Goal: Navigation & Orientation: Find specific page/section

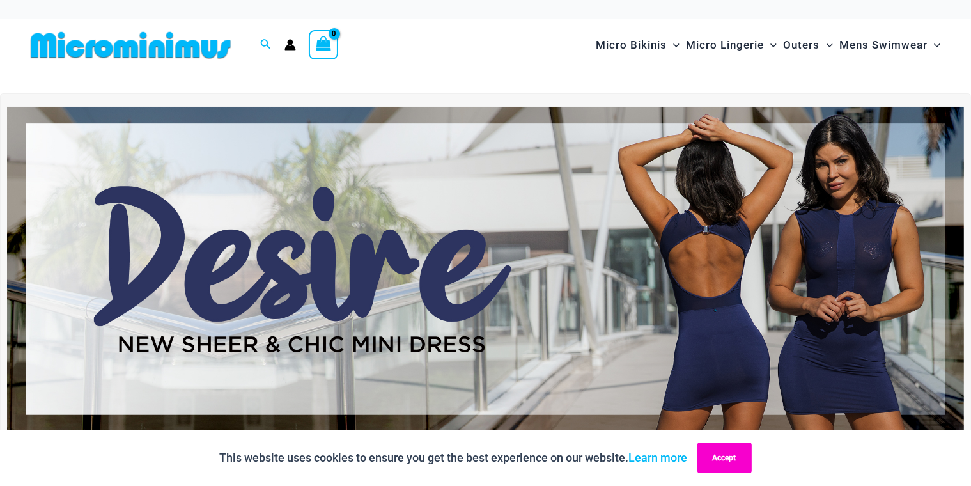
click at [741, 454] on button "Accept" at bounding box center [724, 457] width 54 height 31
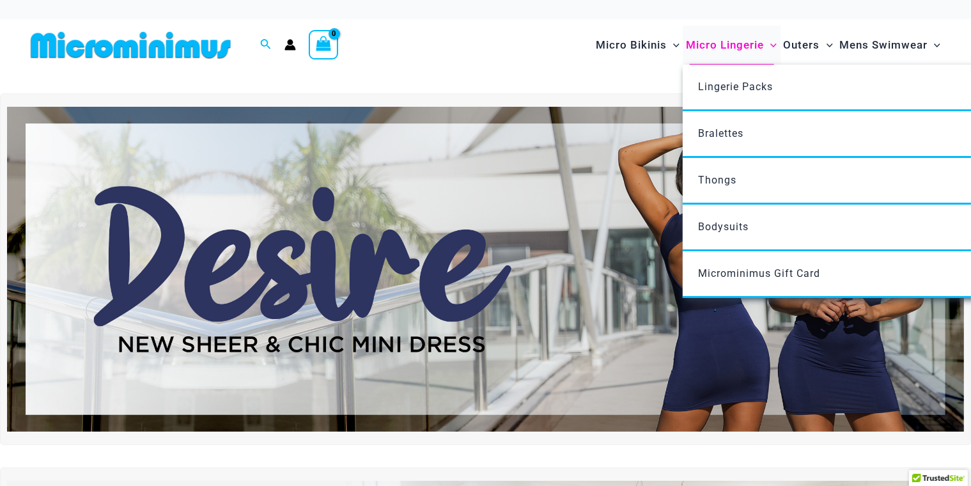
click at [727, 50] on span "Micro Lingerie" at bounding box center [725, 45] width 78 height 33
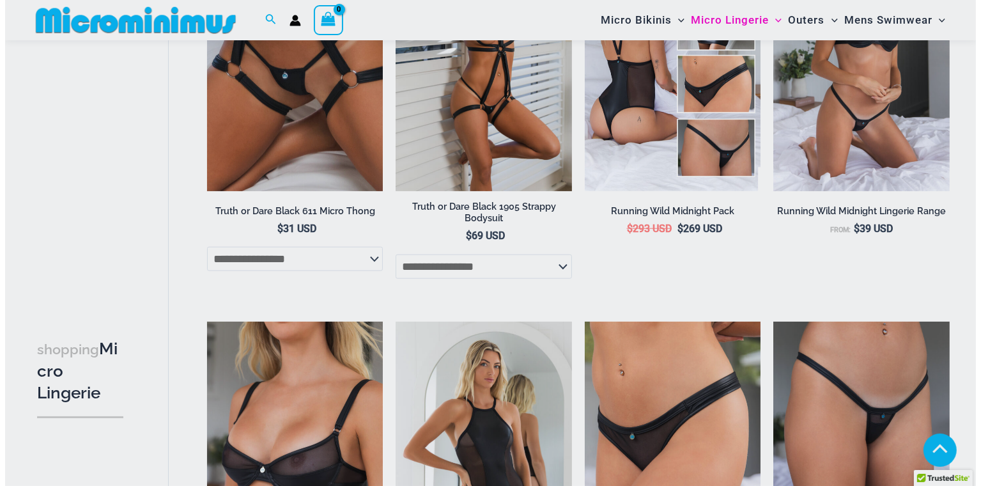
scroll to position [1283, 0]
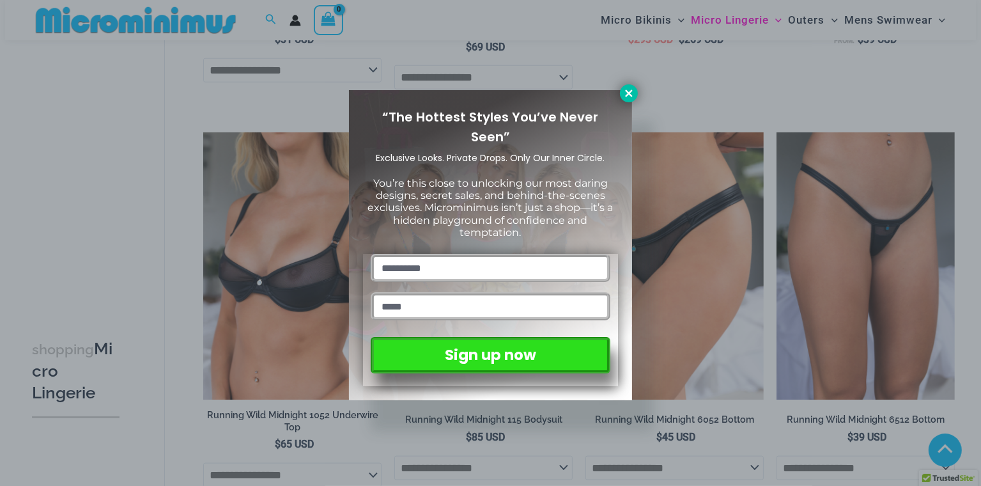
click at [629, 90] on icon at bounding box center [629, 94] width 12 height 12
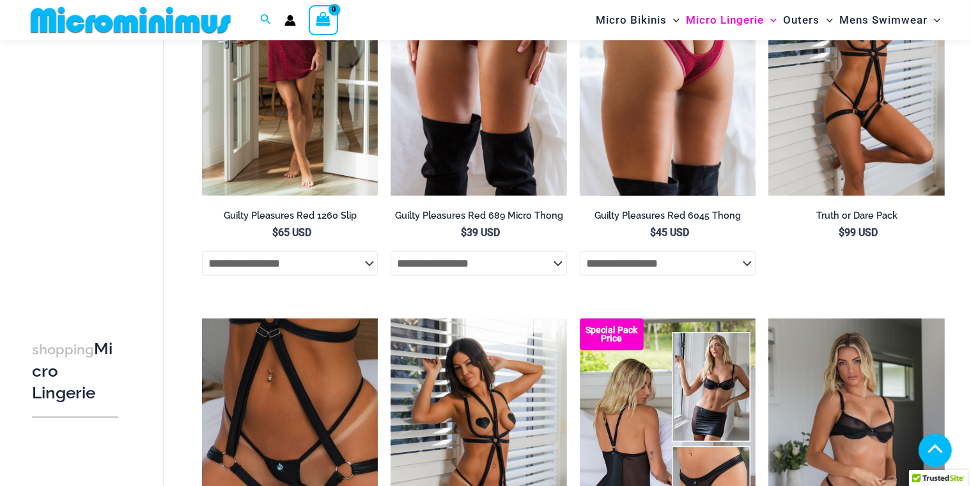
scroll to position [612, 0]
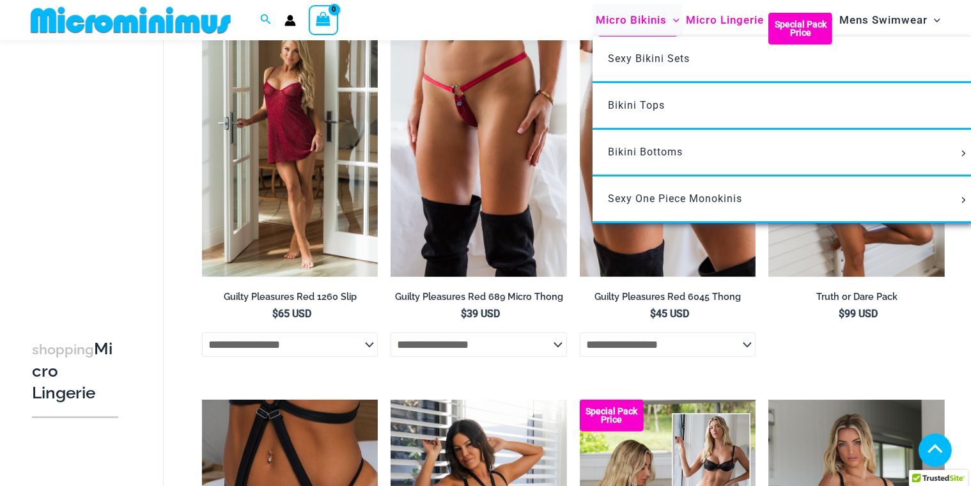
click at [611, 20] on span "Micro Bikinis" at bounding box center [631, 20] width 71 height 33
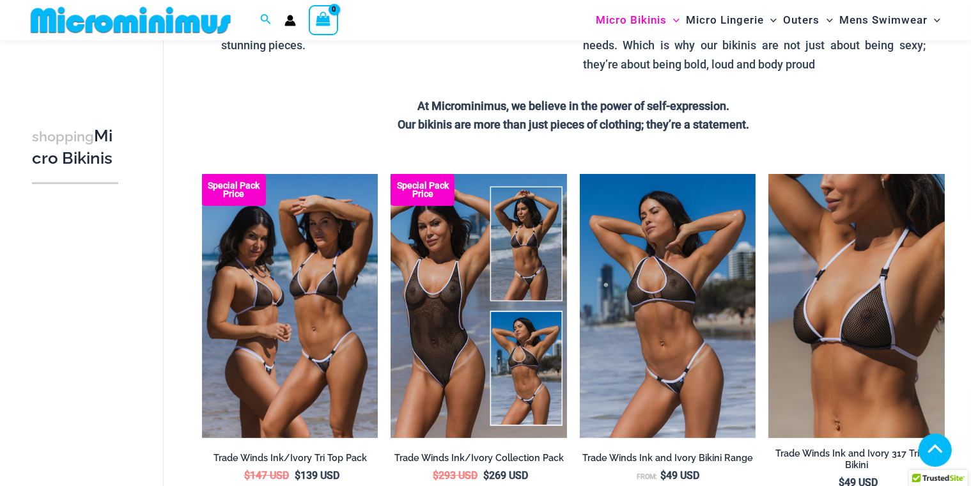
scroll to position [1011, 0]
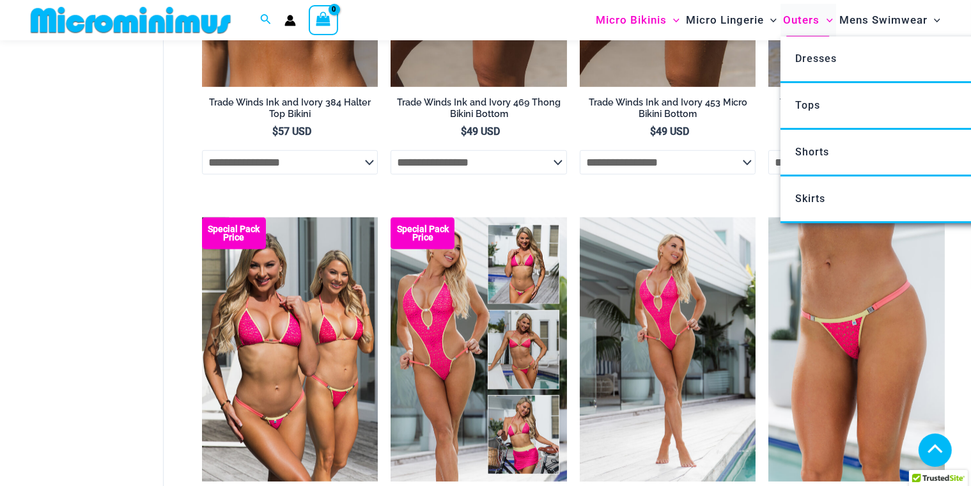
click at [798, 20] on span "Outers" at bounding box center [802, 20] width 36 height 33
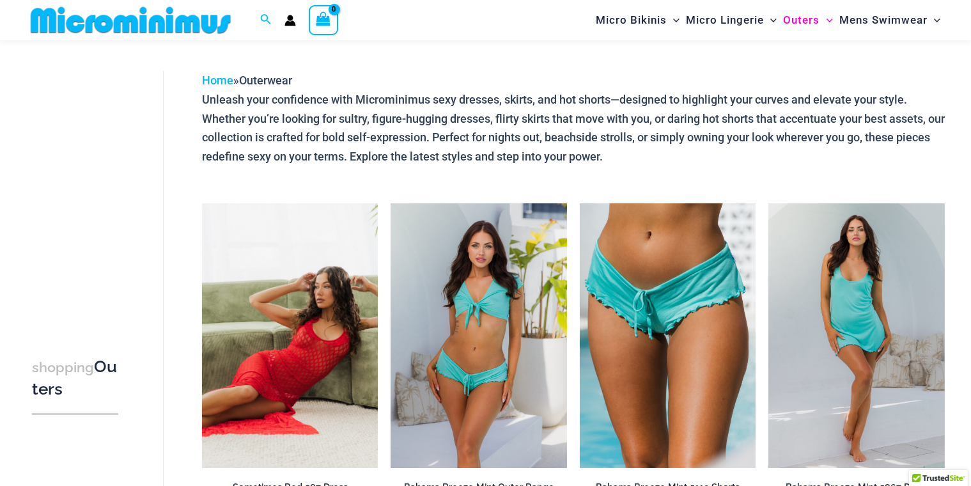
scroll to position [54, 0]
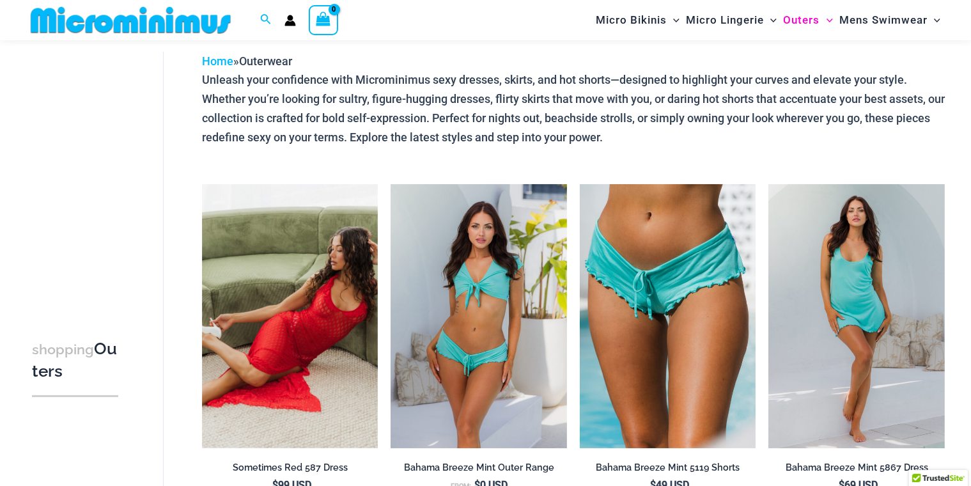
click at [201, 21] on img at bounding box center [131, 20] width 210 height 29
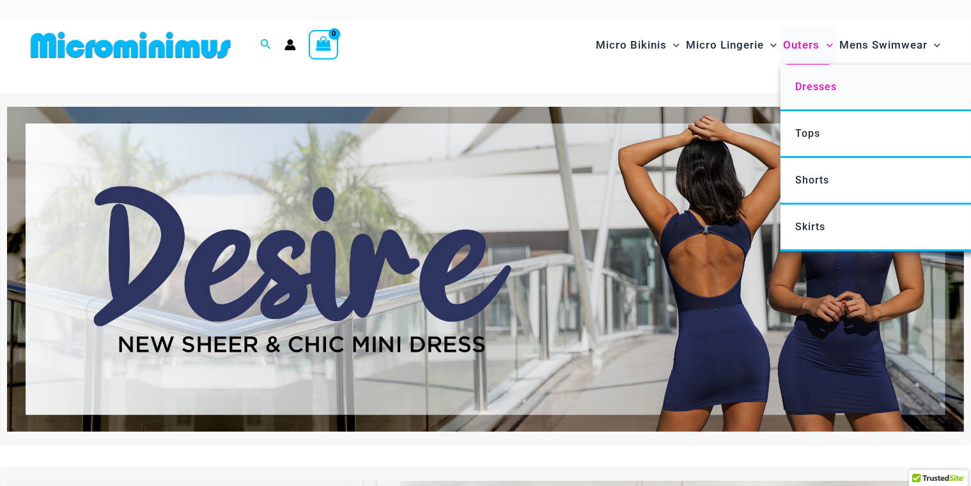
click at [821, 86] on span "Dresses" at bounding box center [816, 87] width 42 height 12
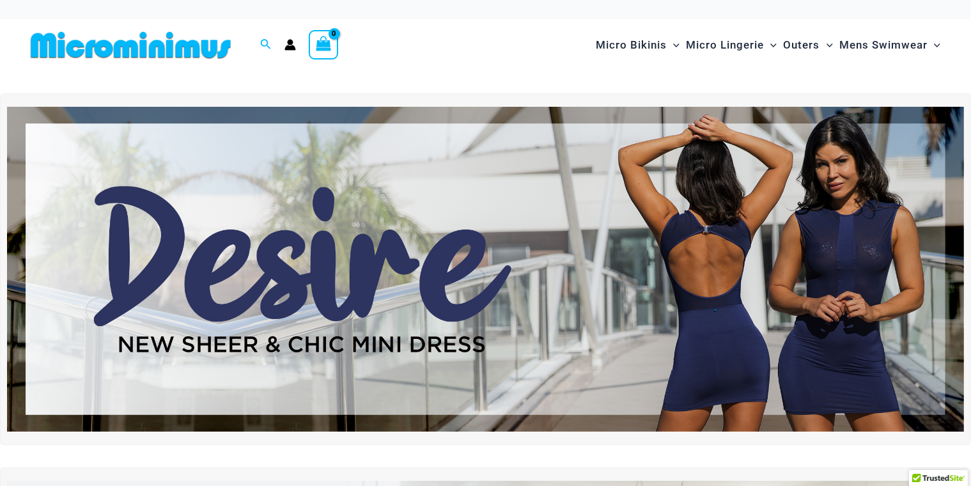
click at [575, 222] on img at bounding box center [485, 269] width 957 height 325
